Goal: Information Seeking & Learning: Learn about a topic

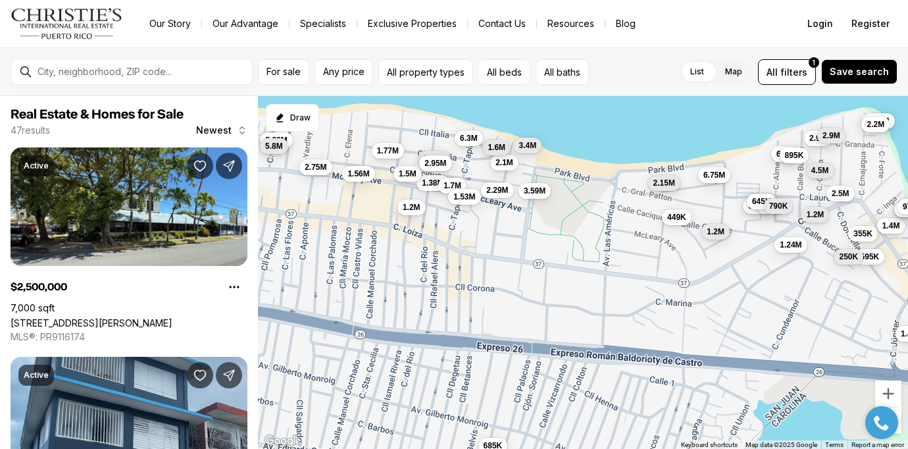
click at [670, 184] on span "2.15M" at bounding box center [665, 182] width 22 height 11
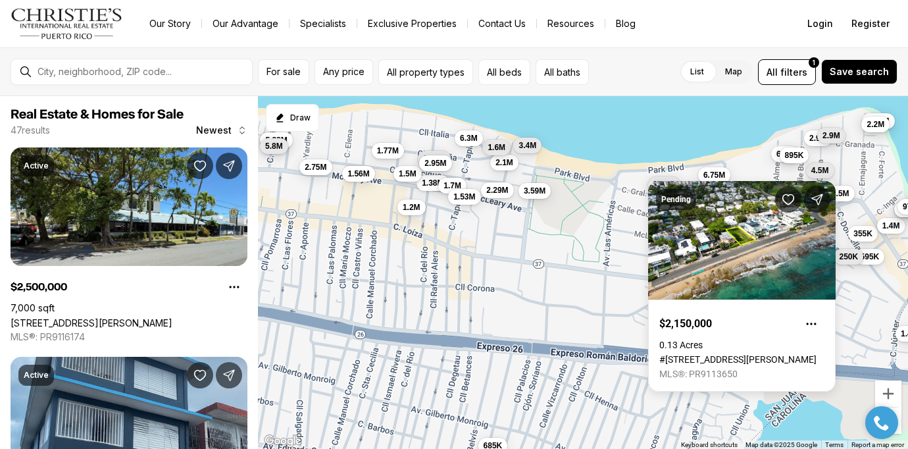
click at [611, 215] on div "595K 1.38M 2.5M 1.2M 355K 6.75M 350K 1.2M 895K 685K 1.4M 250K 1.4M 2.95M 2.9M 2…" at bounding box center [583, 272] width 650 height 353
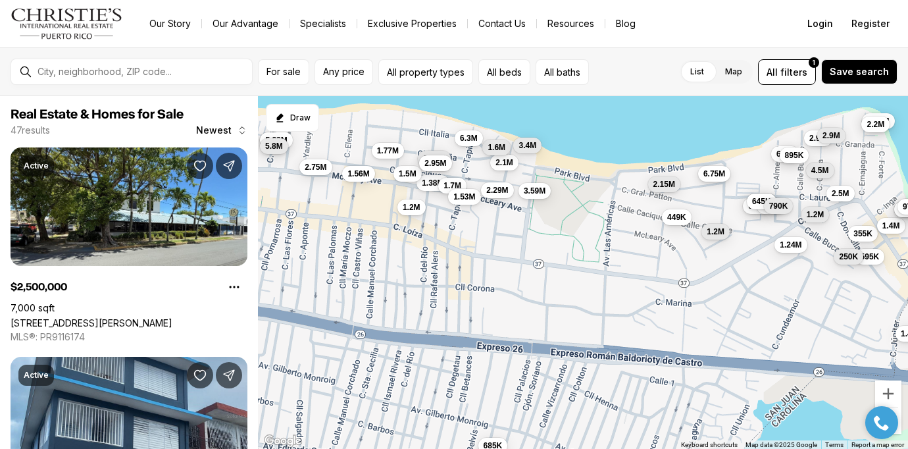
click at [729, 175] on button "6.75M" at bounding box center [714, 173] width 32 height 16
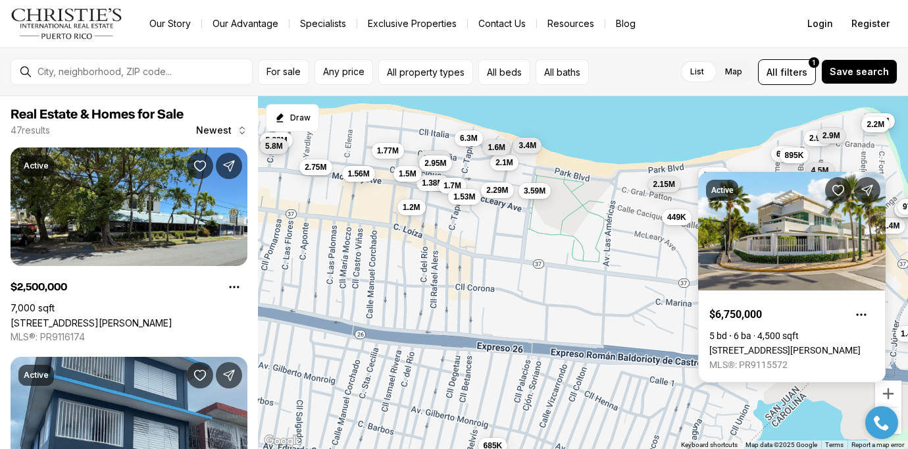
click at [756, 173] on div "Active $6,750,000 5 bd 6 ba 4,500 sqft 2220 CALLE PARK BLVD, SAN JUAN PR, 00913…" at bounding box center [792, 277] width 188 height 211
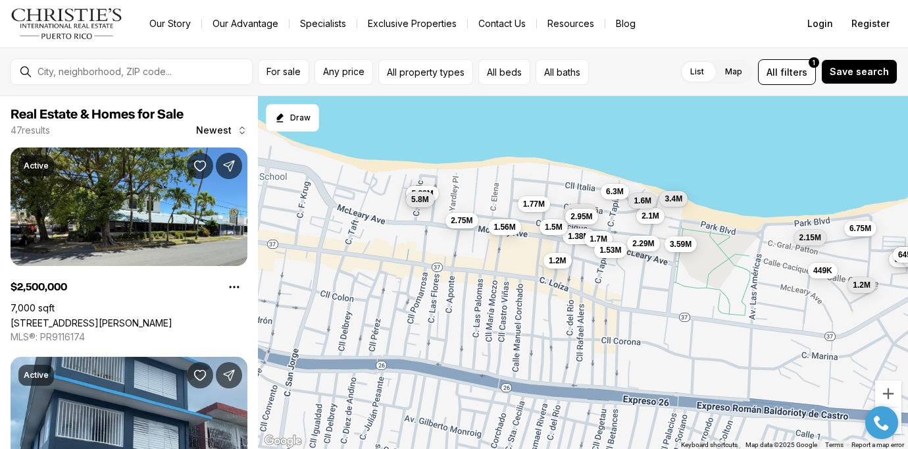
drag, startPoint x: 463, startPoint y: 221, endPoint x: 610, endPoint y: 274, distance: 156.8
click at [610, 274] on div "595K 1.38M 2.5M 1.2M 355K 6.75M 350K 1.2M 895K 685K 1.4M 250K 1.4M 2.95M 2.9M 2…" at bounding box center [583, 272] width 650 height 353
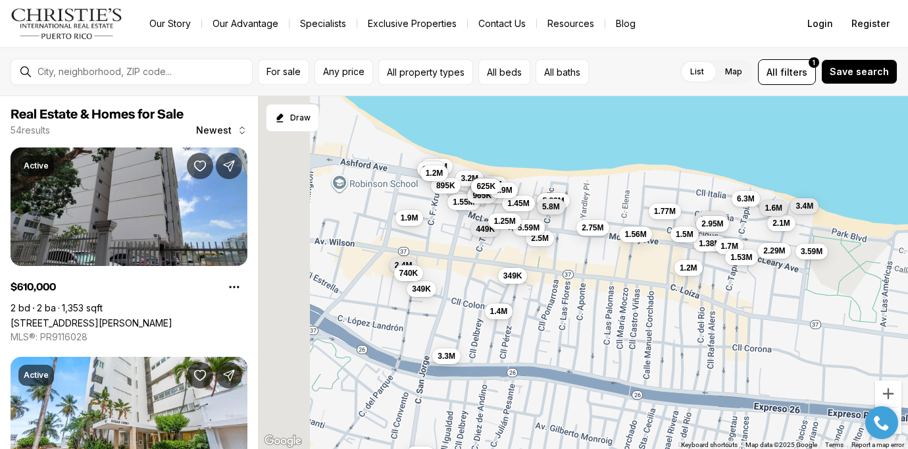
drag, startPoint x: 359, startPoint y: 265, endPoint x: 509, endPoint y: 278, distance: 151.3
click at [509, 278] on div "1.38M 6.75M 350K 1.2M 895K 2.1M 1.7M 540K 1.56M 1.53M 645K 2.15M 449K 2.29M 3.5…" at bounding box center [583, 272] width 650 height 353
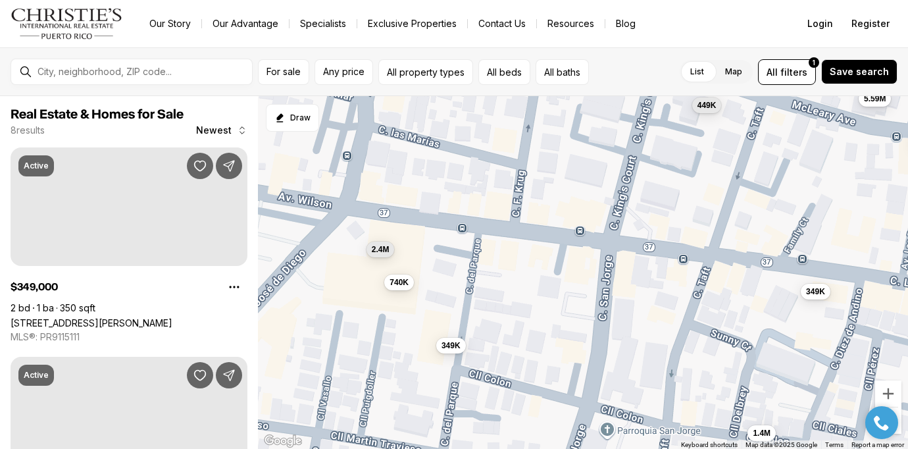
drag, startPoint x: 380, startPoint y: 304, endPoint x: 471, endPoint y: 284, distance: 93.1
click at [471, 284] on div "349K 1.4M 449K 2.5M 5.59M 2.4M 349K 740K" at bounding box center [583, 272] width 650 height 353
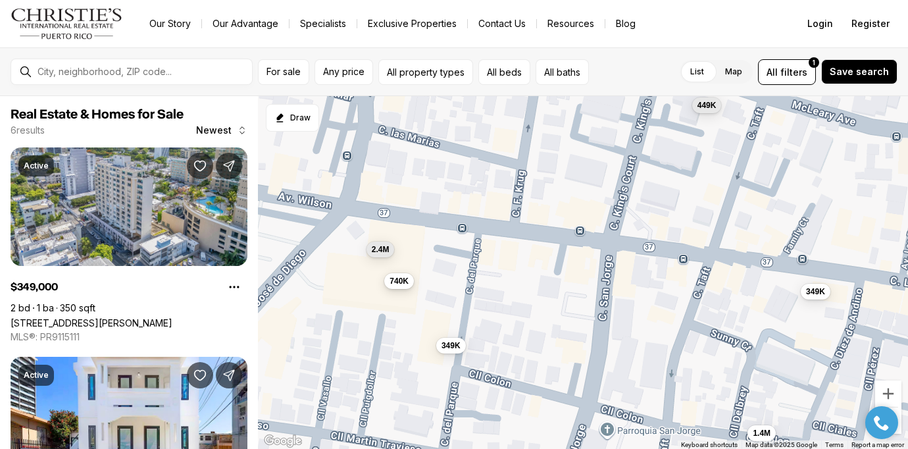
click at [400, 280] on span "740K" at bounding box center [399, 280] width 19 height 11
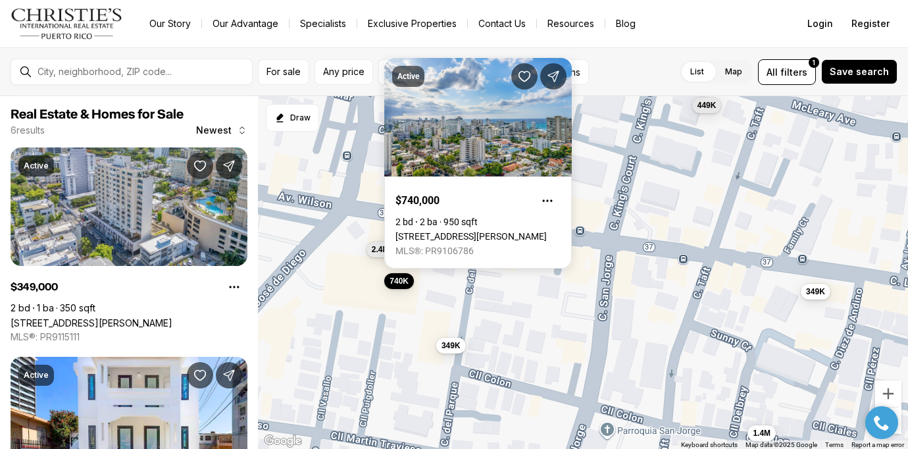
click at [588, 161] on div "349K 1.4M 449K 2.4M 349K 740K" at bounding box center [583, 272] width 650 height 353
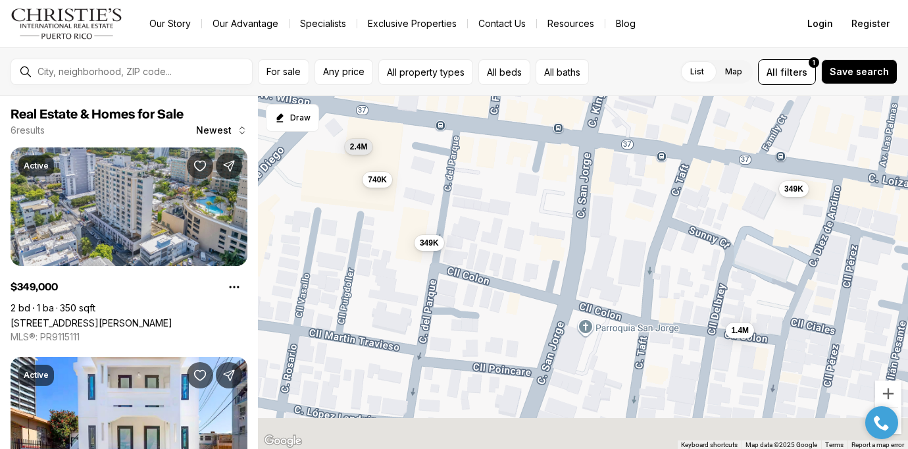
drag, startPoint x: 444, startPoint y: 333, endPoint x: 418, endPoint y: 214, distance: 121.9
click at [418, 214] on div "349K 1.4M 449K 2.4M 349K 740K" at bounding box center [583, 272] width 650 height 353
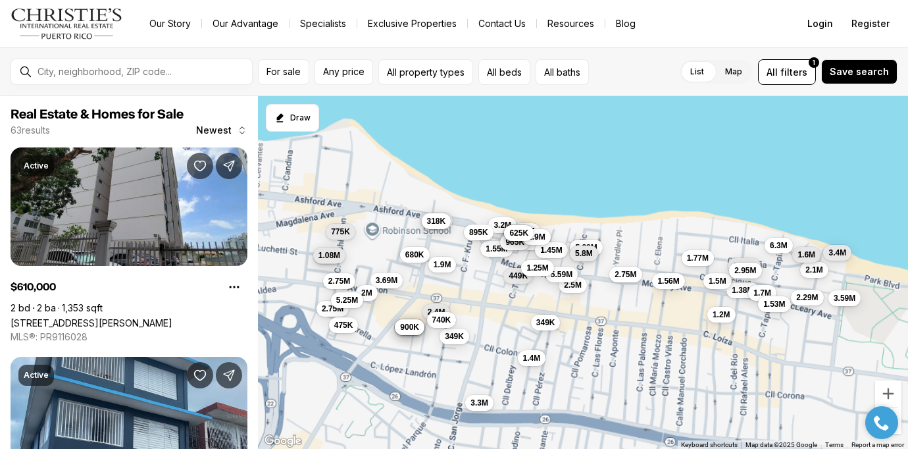
drag, startPoint x: 368, startPoint y: 169, endPoint x: 422, endPoint y: 287, distance: 130.2
click at [422, 287] on div "349K 1.4M 2.4M 349K 740K 449K 2.5M 1.56M 3.69M 865K 935K 985K 900K 3.3M 610K 68…" at bounding box center [583, 272] width 650 height 353
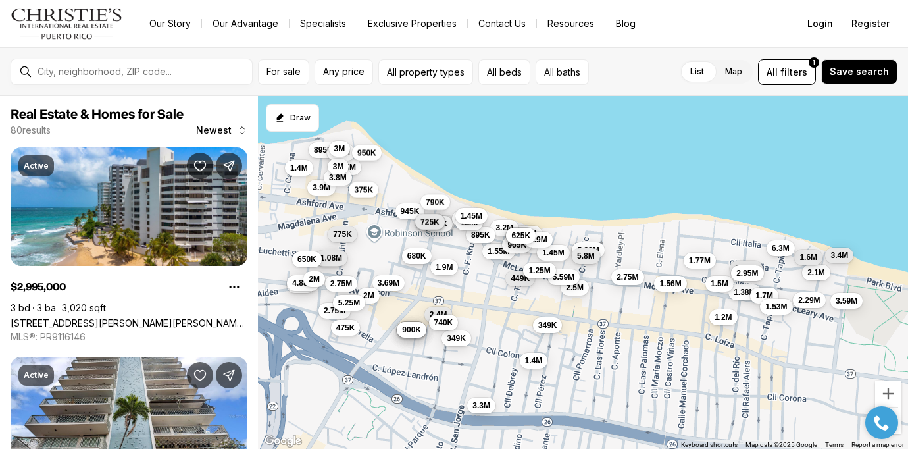
click at [419, 260] on span "680K" at bounding box center [416, 255] width 19 height 11
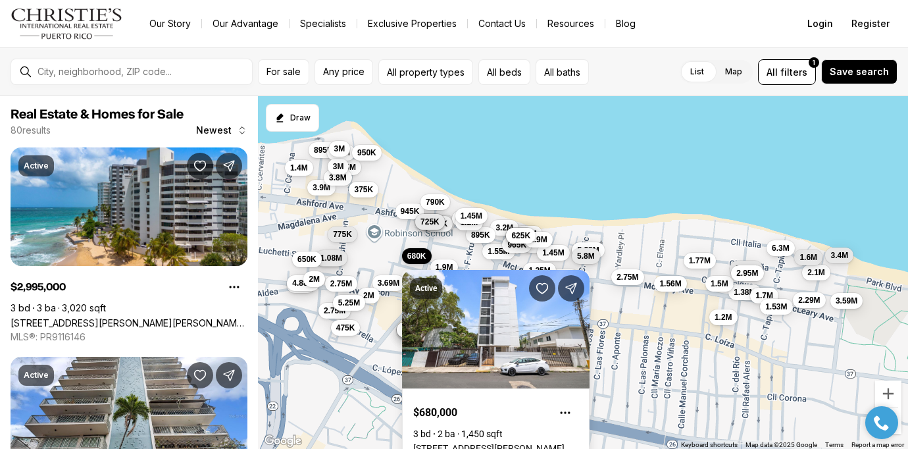
click at [388, 252] on div "349K 1.4M 2.4M 349K 740K 449K 2.5M 1.56M 3.69M 865K 935K 985K 900K 3.3M 610K 1.…" at bounding box center [583, 272] width 650 height 353
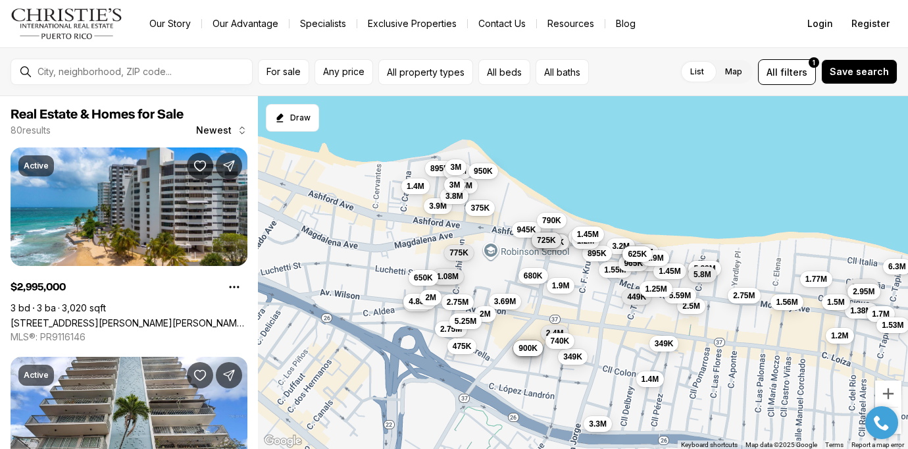
drag, startPoint x: 293, startPoint y: 211, endPoint x: 411, endPoint y: 230, distance: 119.3
click at [411, 230] on div "349K 1.4M 2.4M 349K 740K 449K 2.5M 1.56M 3.69M 865K 935K 985K 900K 3.3M 610K 1.…" at bounding box center [583, 272] width 650 height 353
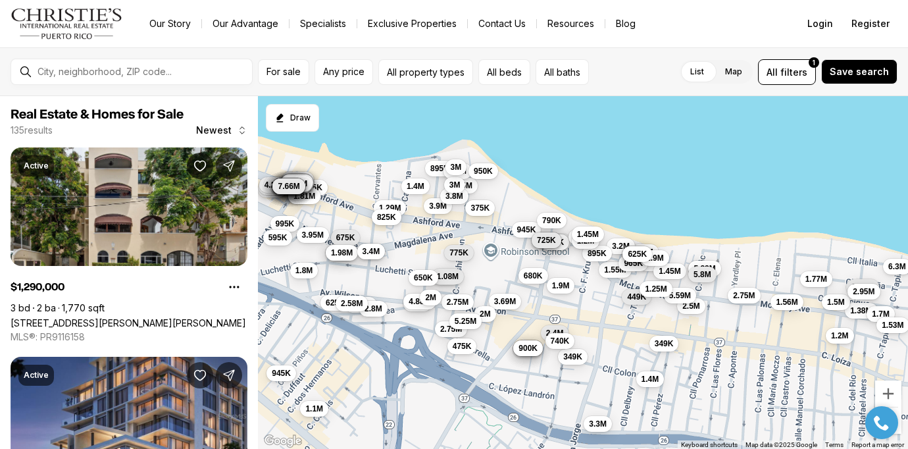
click at [385, 217] on span "825K" at bounding box center [386, 217] width 19 height 11
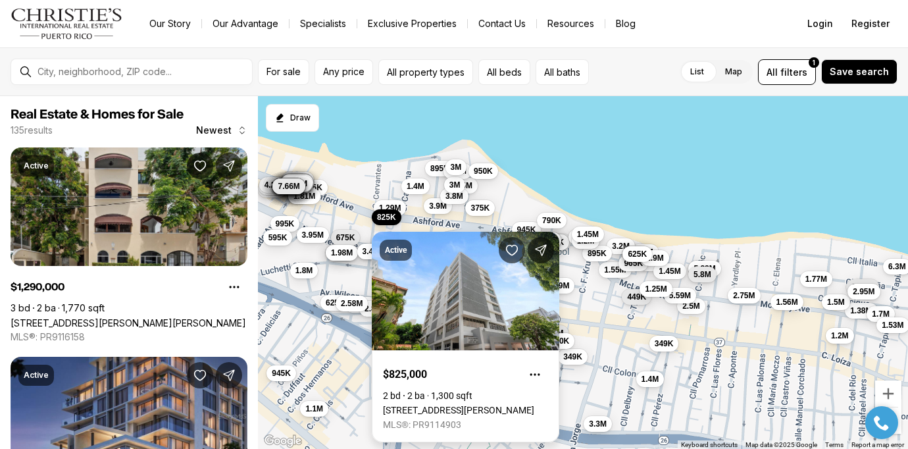
click at [534, 405] on link "[STREET_ADDRESS][PERSON_NAME]" at bounding box center [458, 410] width 151 height 11
